Goal: Task Accomplishment & Management: Manage account settings

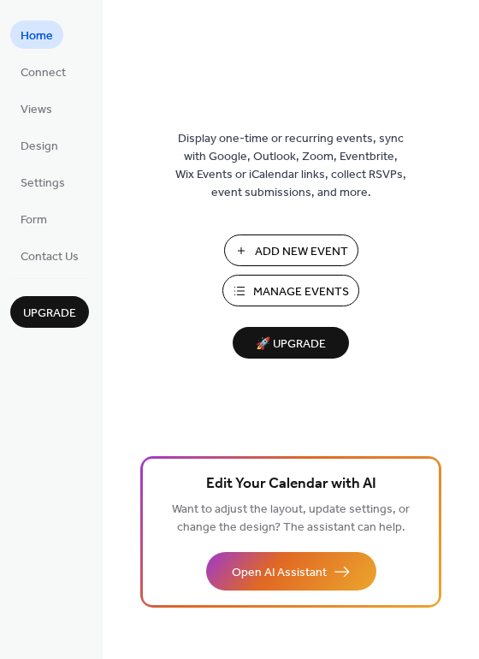
click at [308, 250] on span "Add New Event" at bounding box center [301, 252] width 93 height 18
click at [287, 284] on span "Manage Events" at bounding box center [301, 292] width 96 height 18
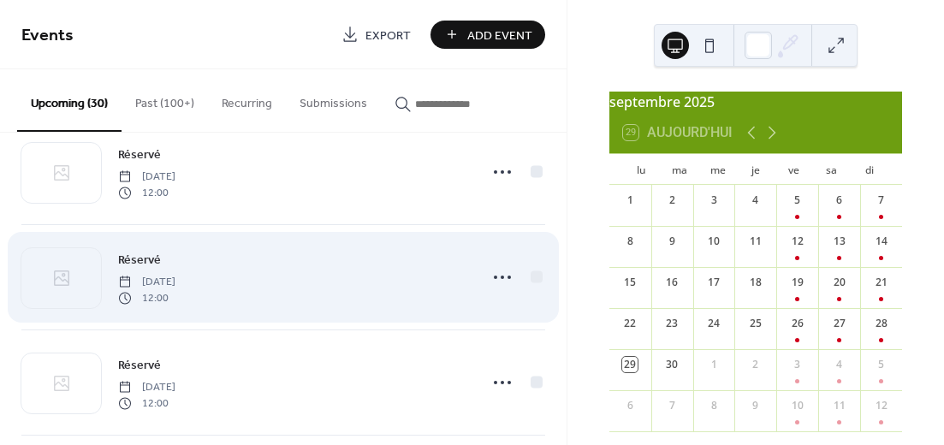
scroll to position [428, 0]
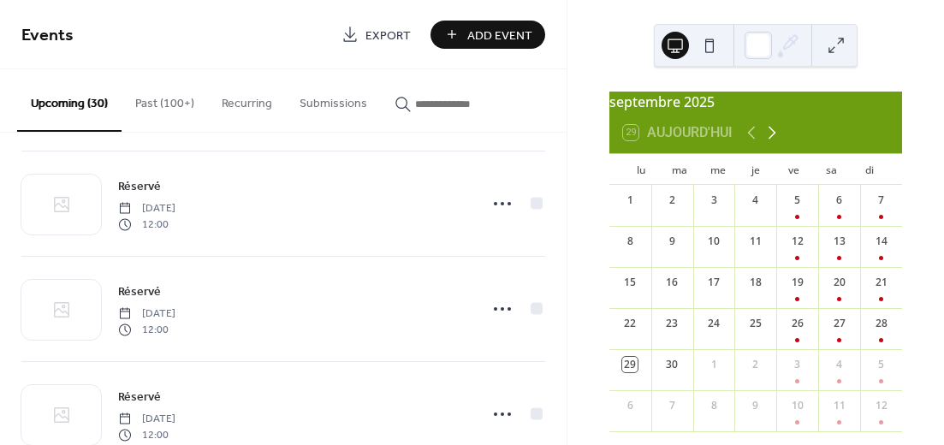
click at [773, 143] on icon at bounding box center [771, 132] width 21 height 21
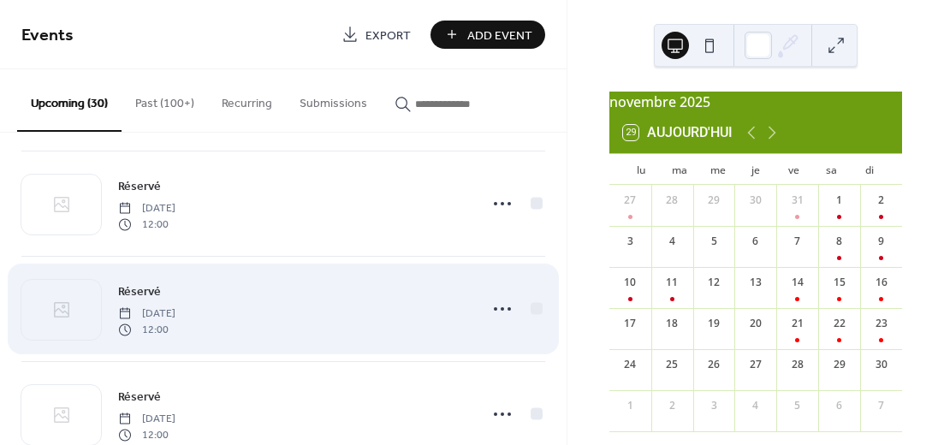
click at [373, 311] on div "Réservé [DATE] 12:00" at bounding box center [292, 308] width 349 height 55
click at [500, 307] on icon at bounding box center [502, 308] width 27 height 27
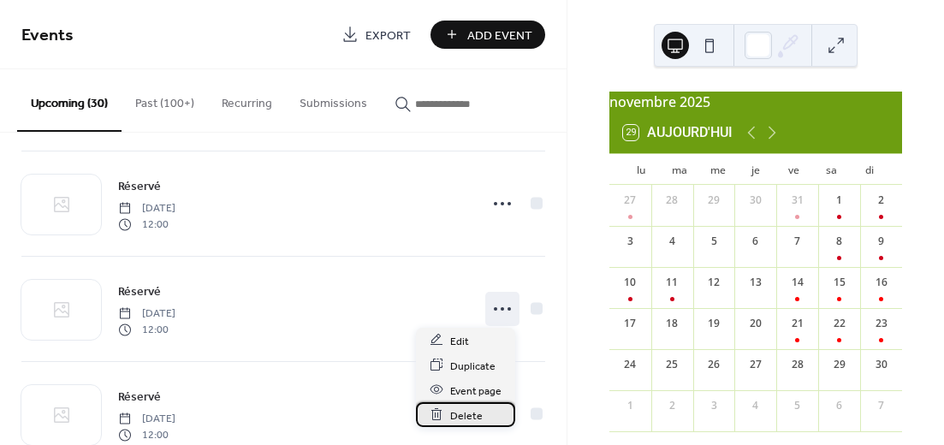
click at [466, 412] on span "Delete" at bounding box center [466, 415] width 33 height 18
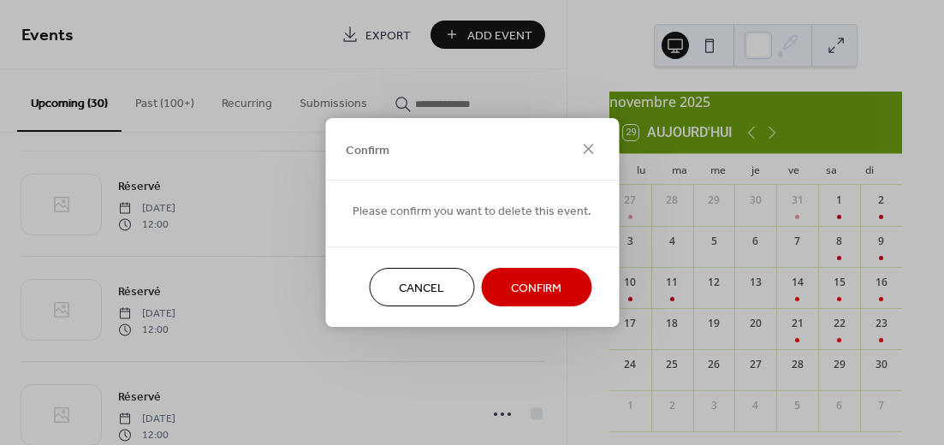
click at [555, 282] on span "Confirm" at bounding box center [536, 289] width 50 height 18
